Goal: Communication & Community: Answer question/provide support

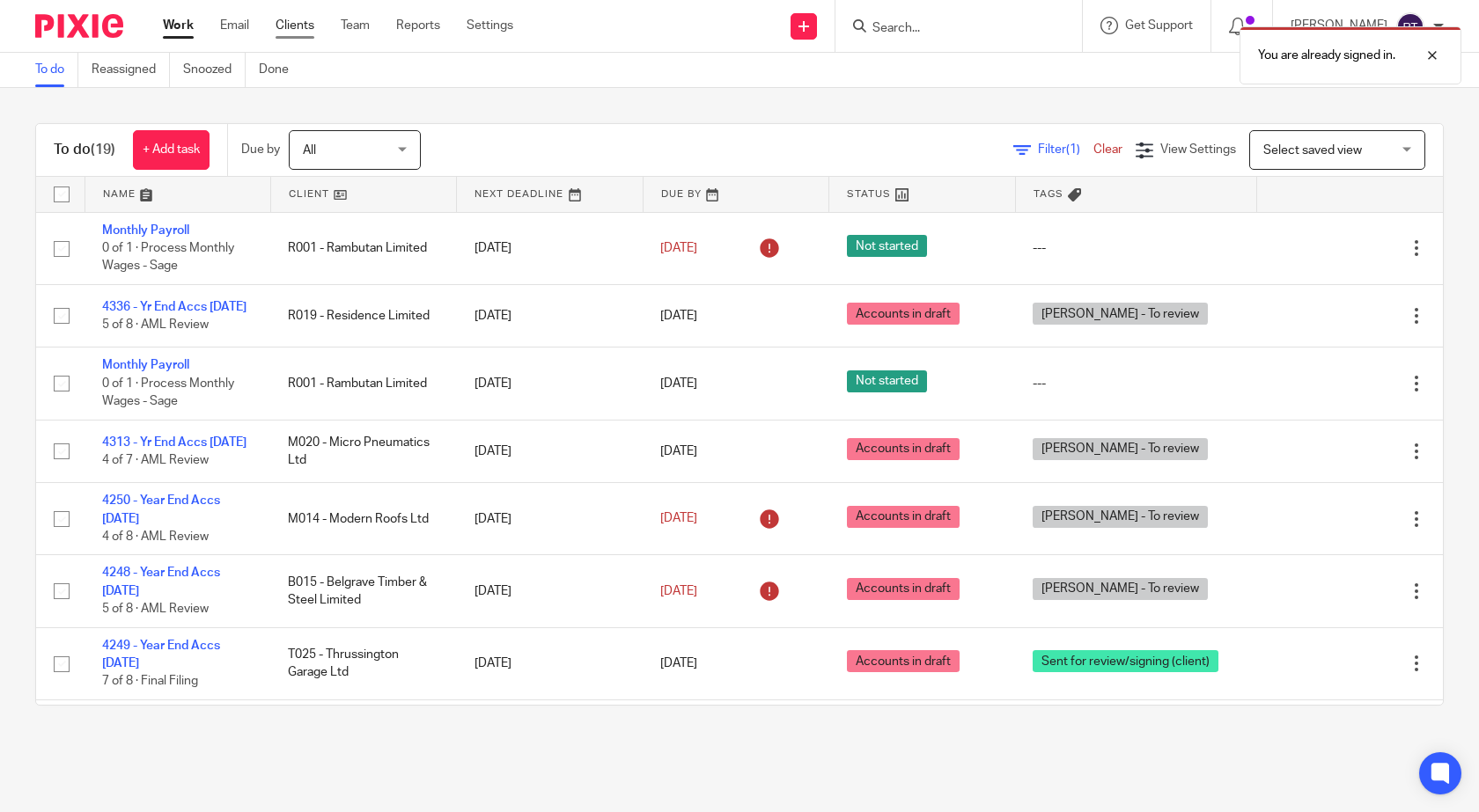
click at [291, 29] on link "Clients" at bounding box center [294, 26] width 39 height 18
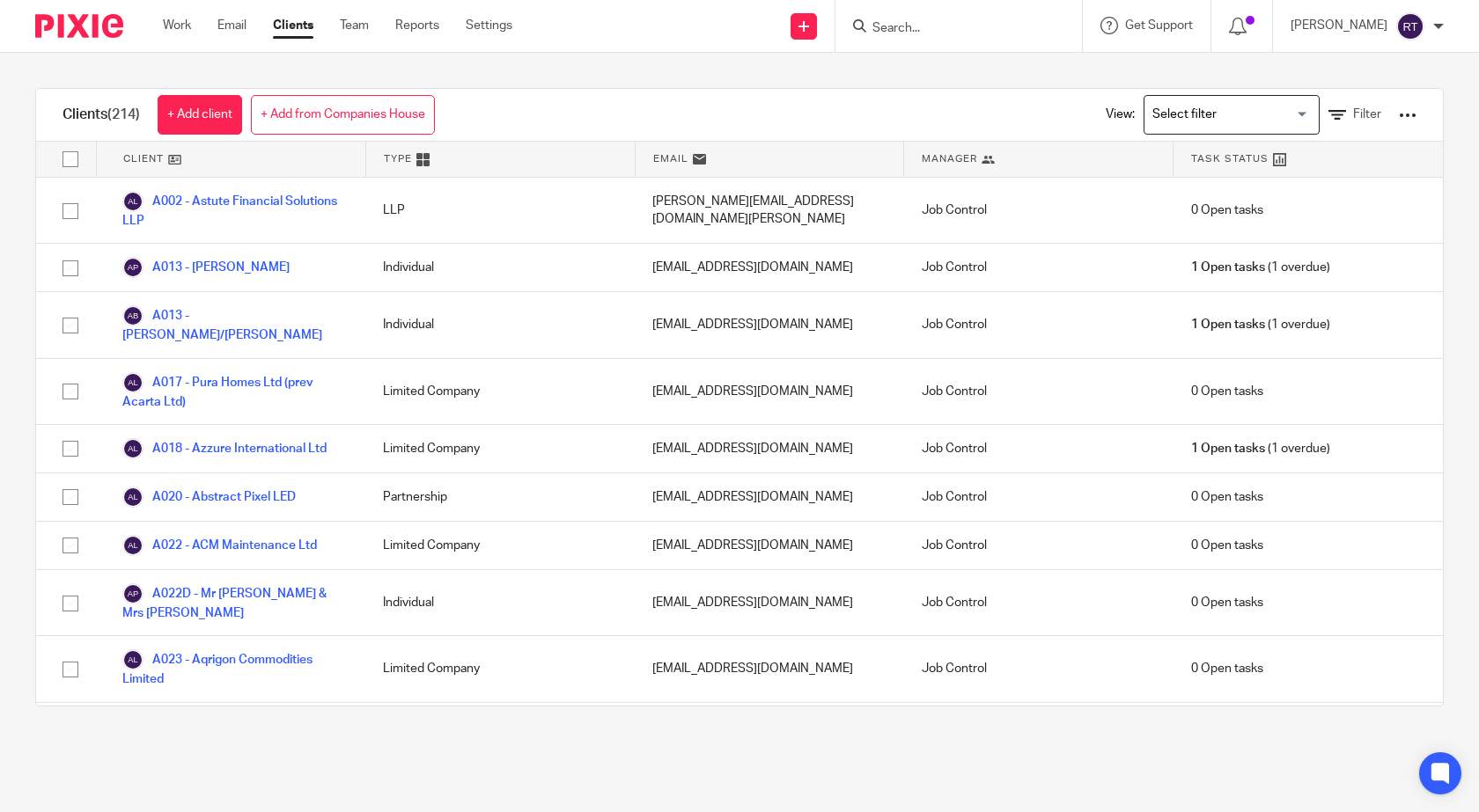
click at [905, 22] on input "Search" at bounding box center [949, 29] width 158 height 16
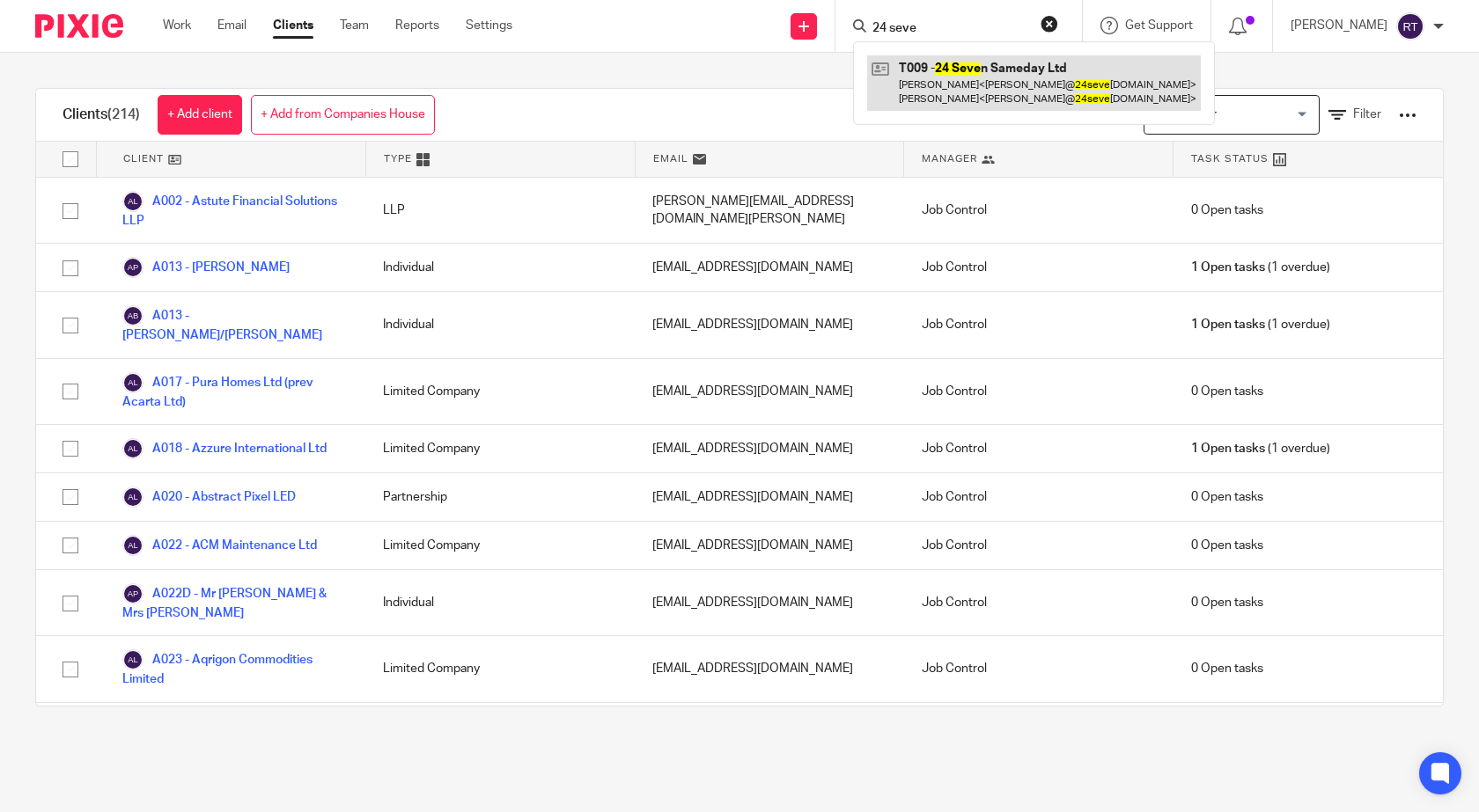
type input "24 seve"
click at [998, 72] on link at bounding box center [1034, 83] width 334 height 55
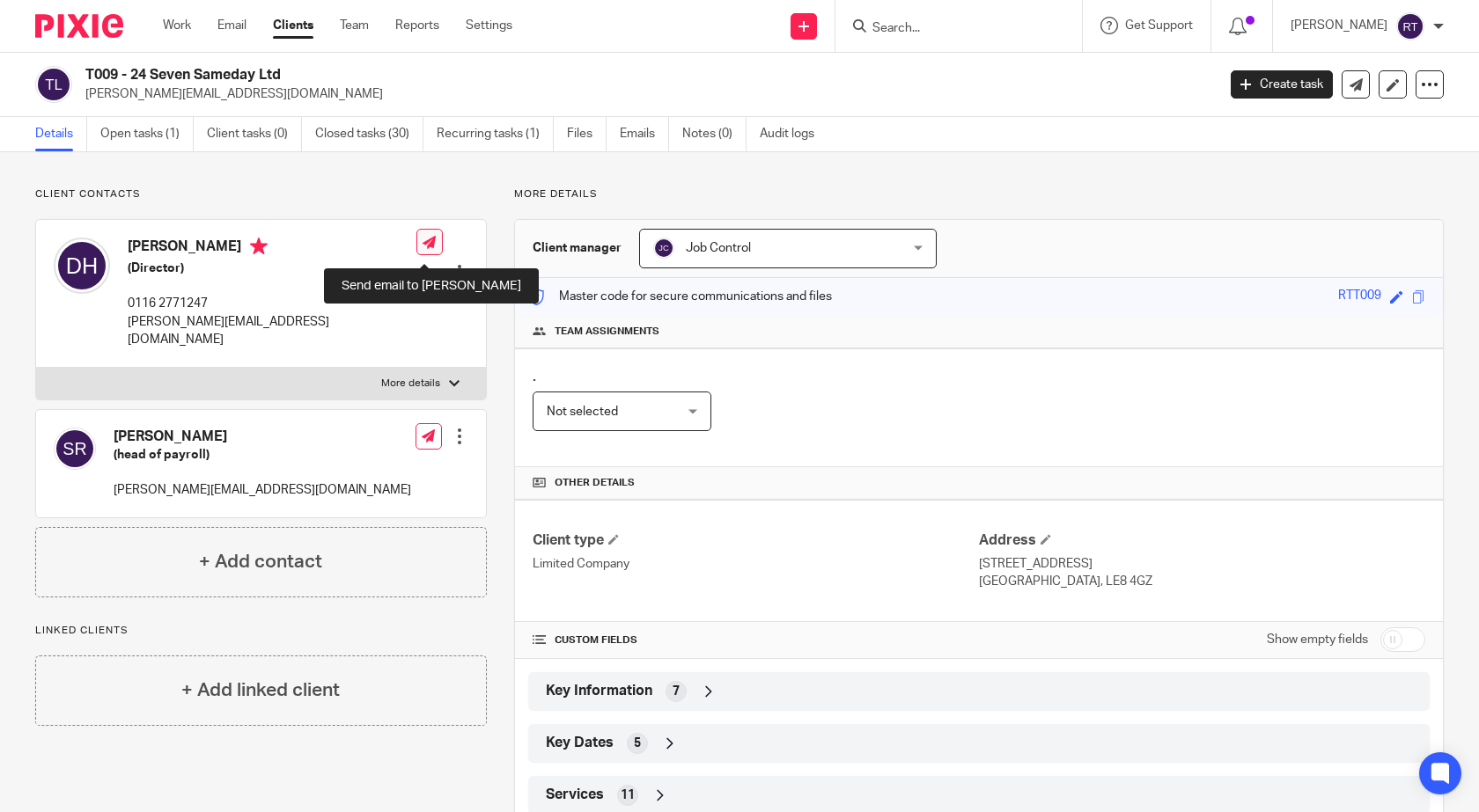
click at [426, 245] on icon at bounding box center [429, 242] width 13 height 13
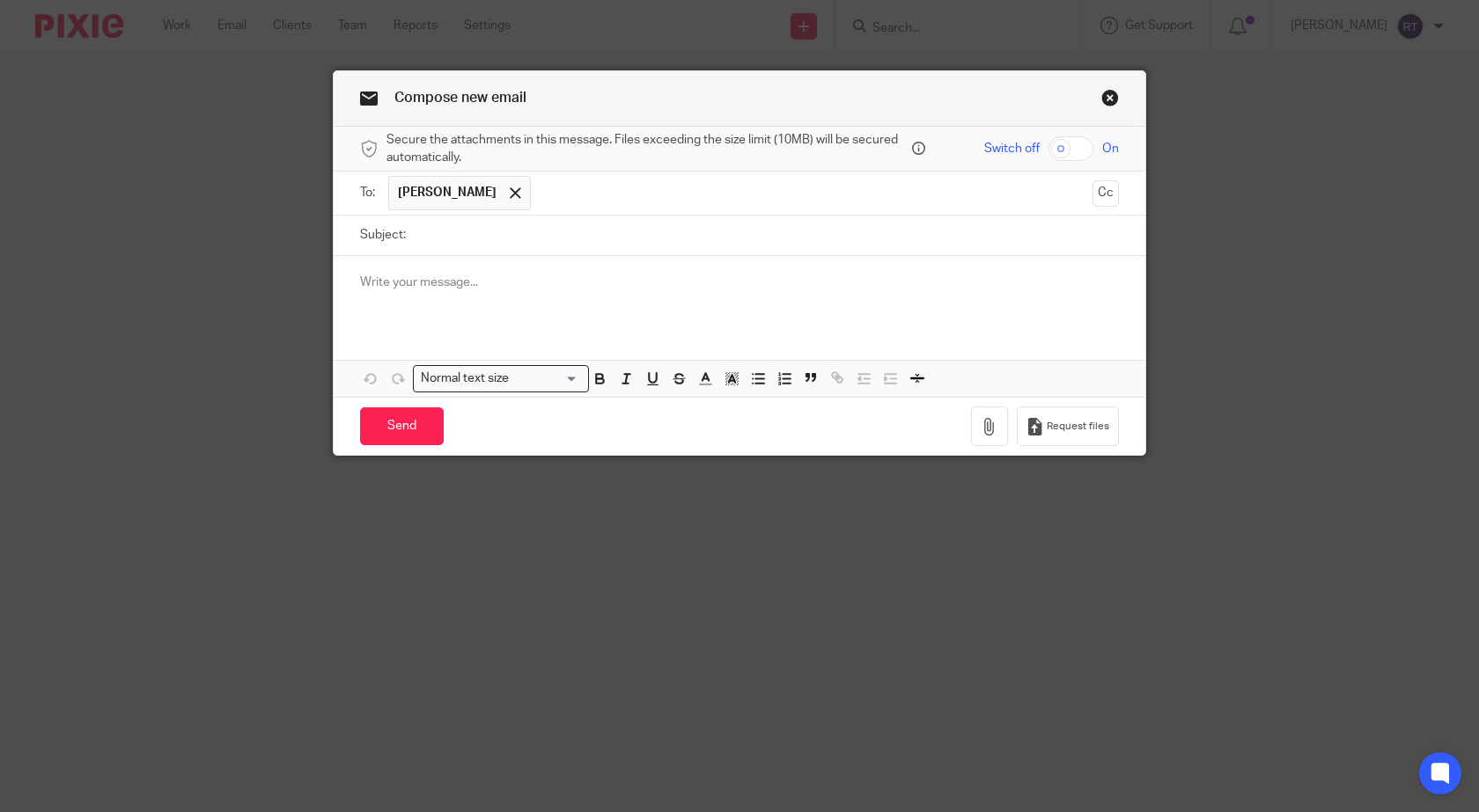
click at [425, 243] on input "Subject:" at bounding box center [766, 235] width 704 height 40
type input "Wages"
click at [365, 280] on p at bounding box center [739, 283] width 758 height 18
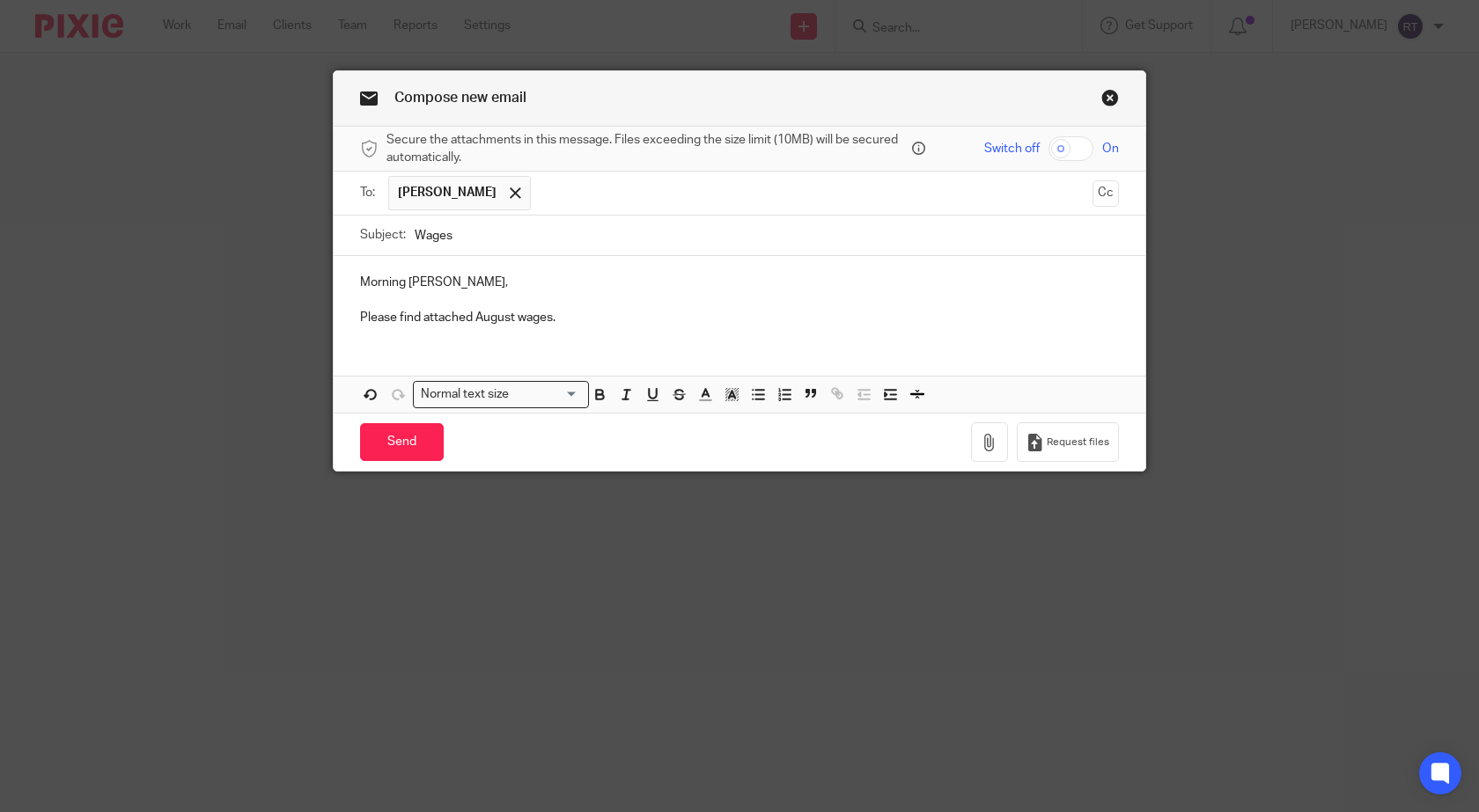
click at [1054, 147] on input "checkbox" at bounding box center [1070, 148] width 45 height 25
checkbox input "true"
click at [986, 447] on icon "button" at bounding box center [990, 442] width 18 height 18
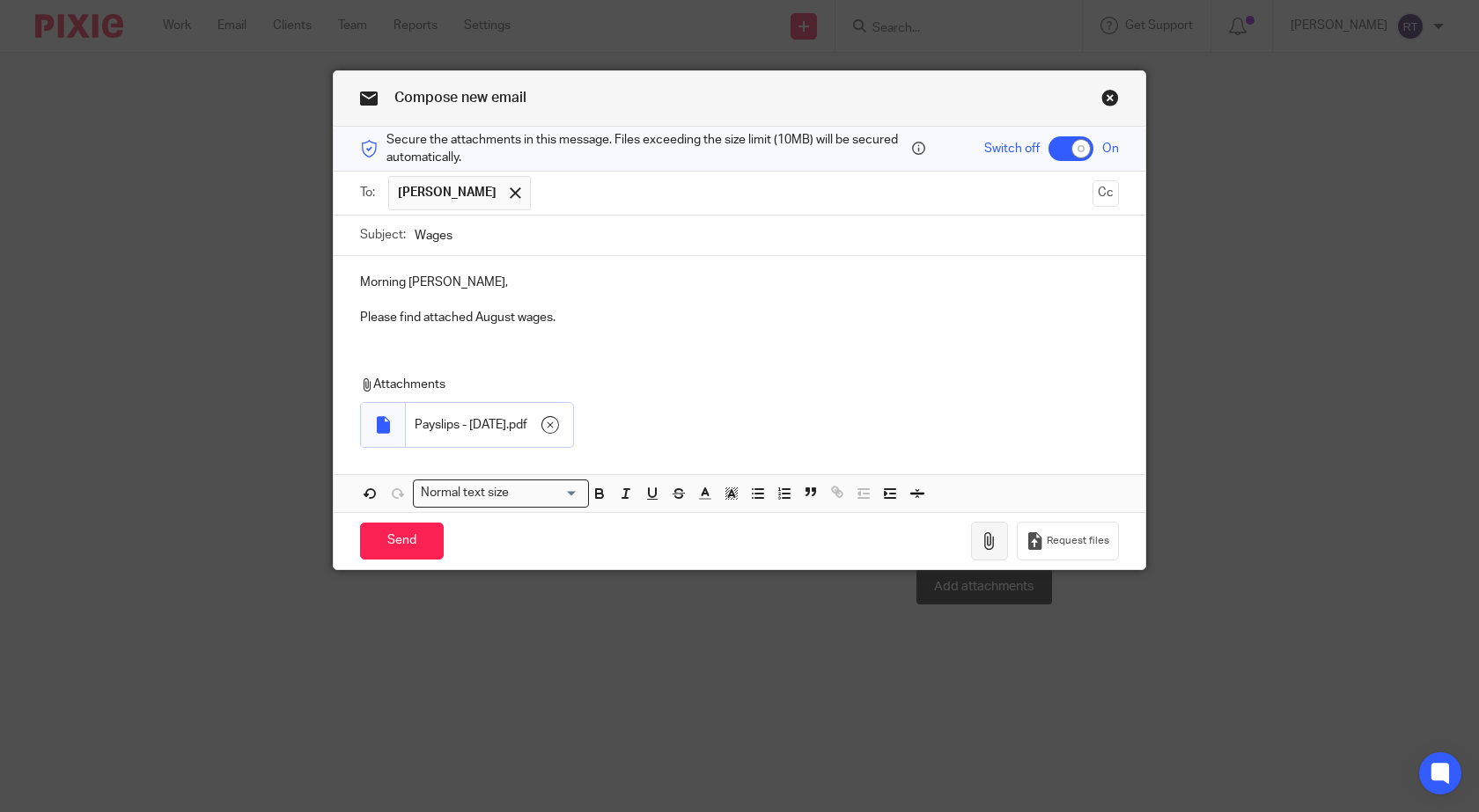
click at [985, 538] on icon "button" at bounding box center [990, 541] width 18 height 18
click at [984, 541] on icon "button" at bounding box center [990, 541] width 18 height 18
click at [982, 538] on icon "button" at bounding box center [990, 541] width 18 height 18
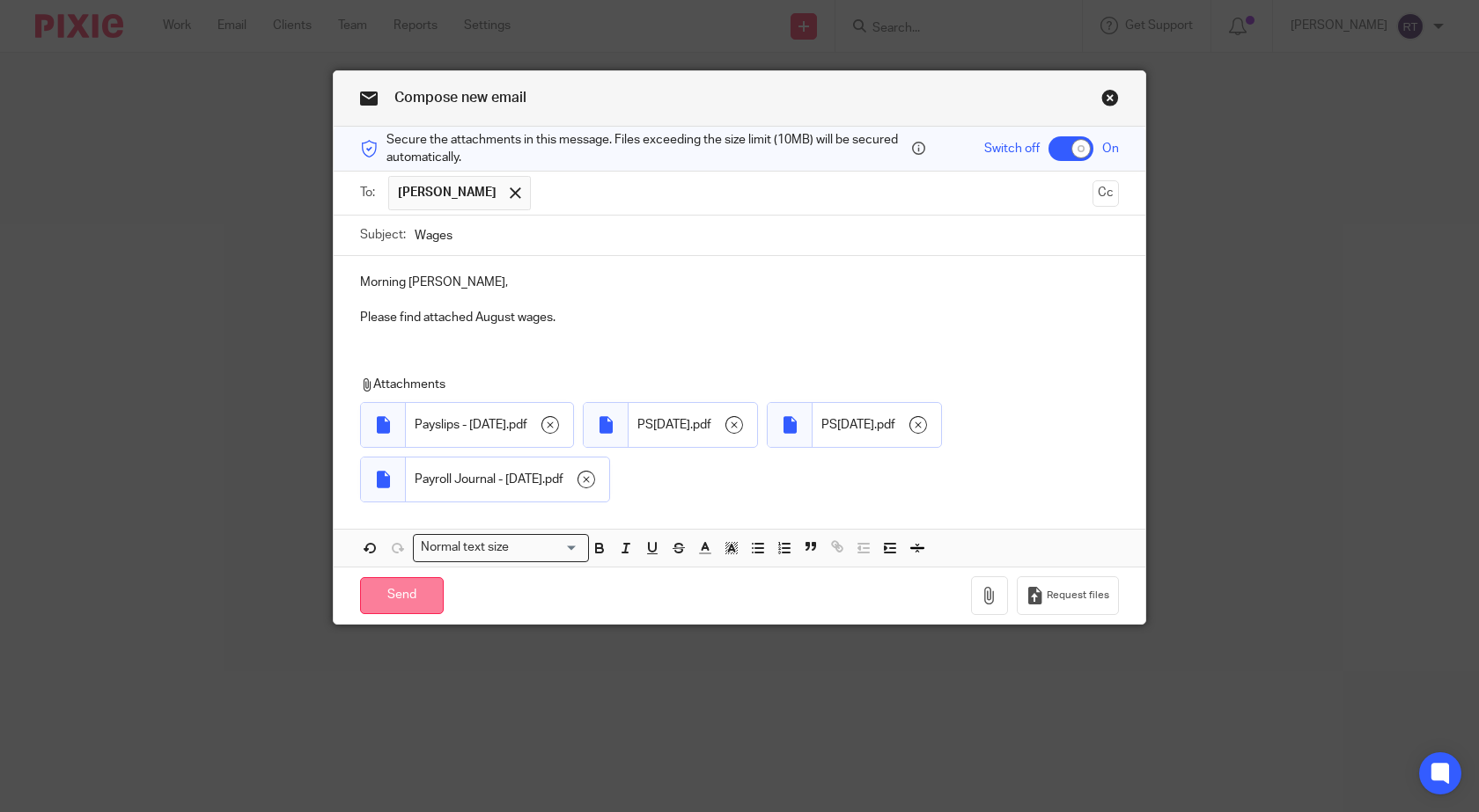
click at [410, 592] on input "Send" at bounding box center [402, 596] width 84 height 38
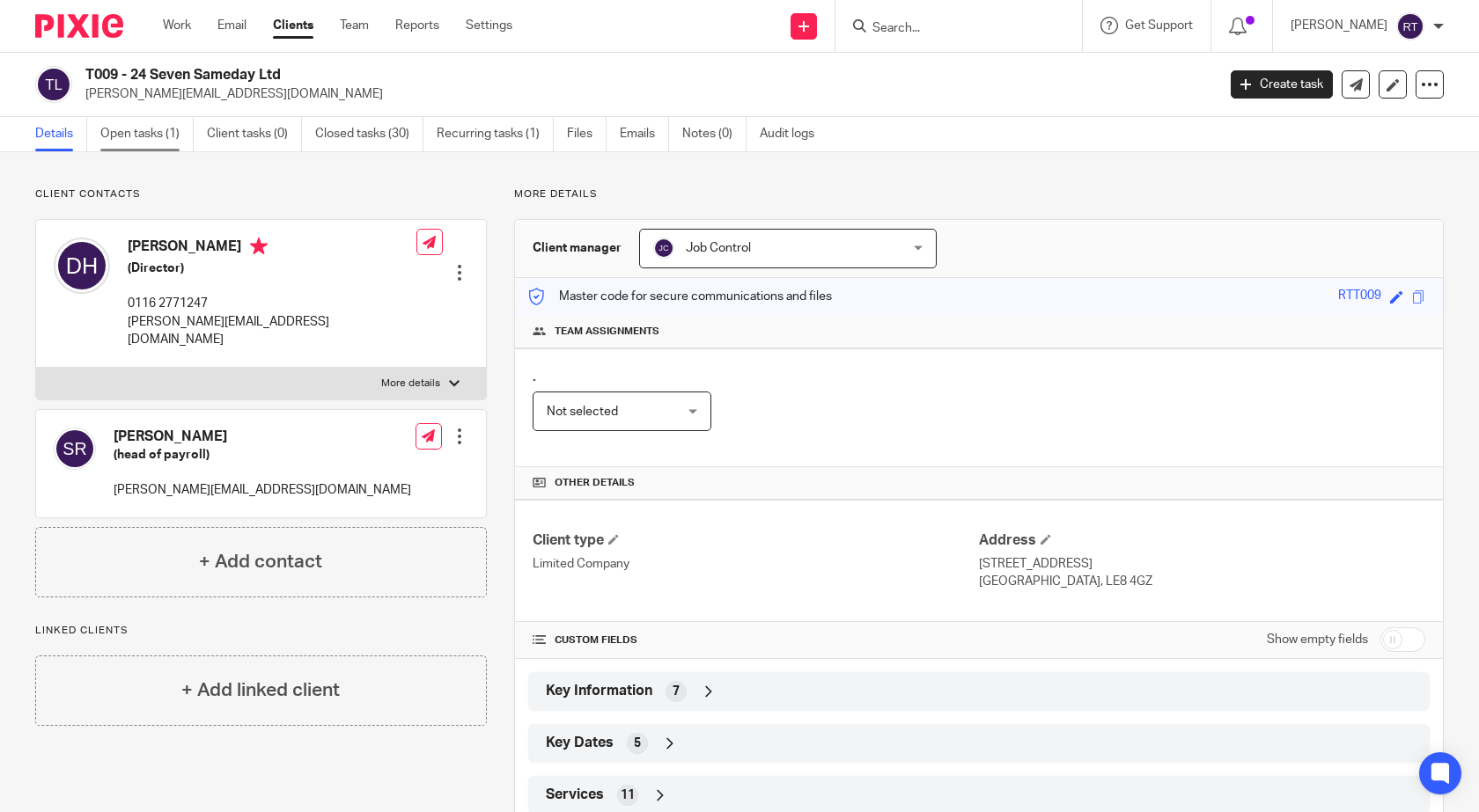
click at [139, 139] on link "Open tasks (1)" at bounding box center [148, 134] width 94 height 34
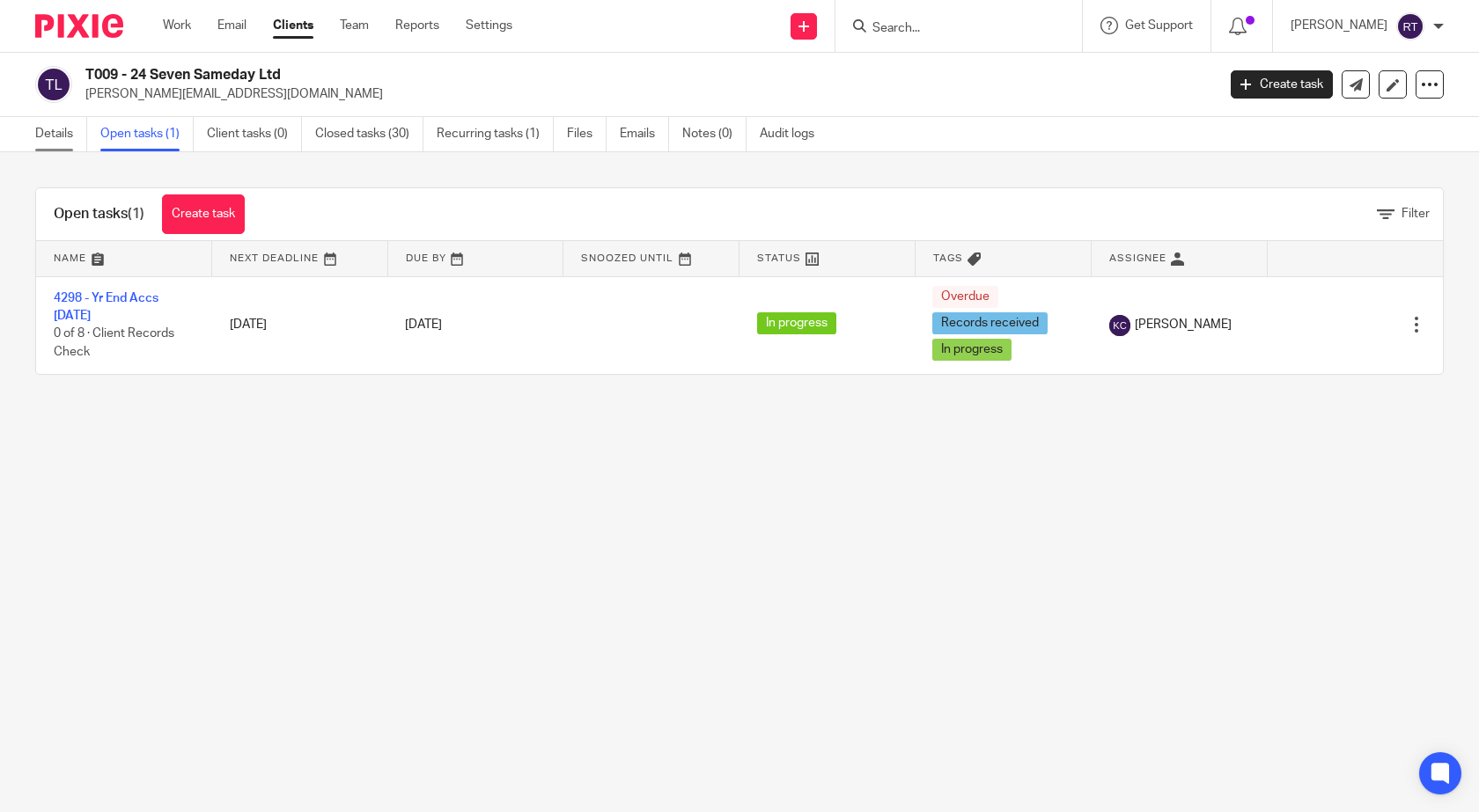
click at [62, 138] on link "Details" at bounding box center [61, 134] width 52 height 34
